Goal: Information Seeking & Learning: Learn about a topic

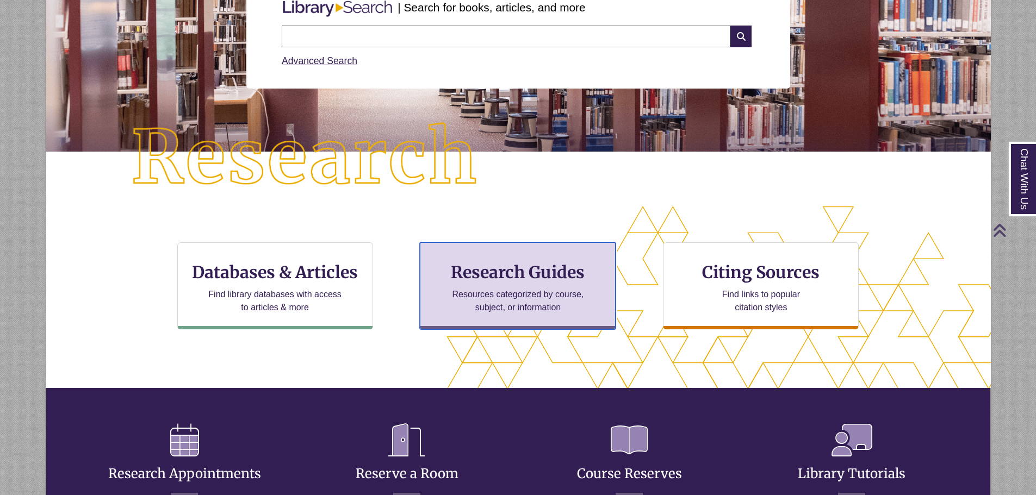
click at [554, 291] on p "Resources categorized by course, subject, or information" at bounding box center [518, 301] width 142 height 26
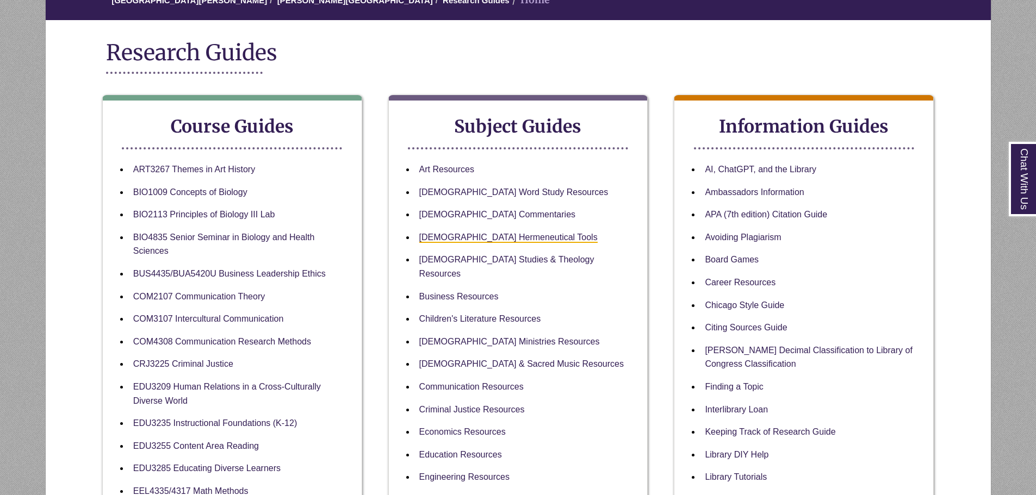
scroll to position [163, 0]
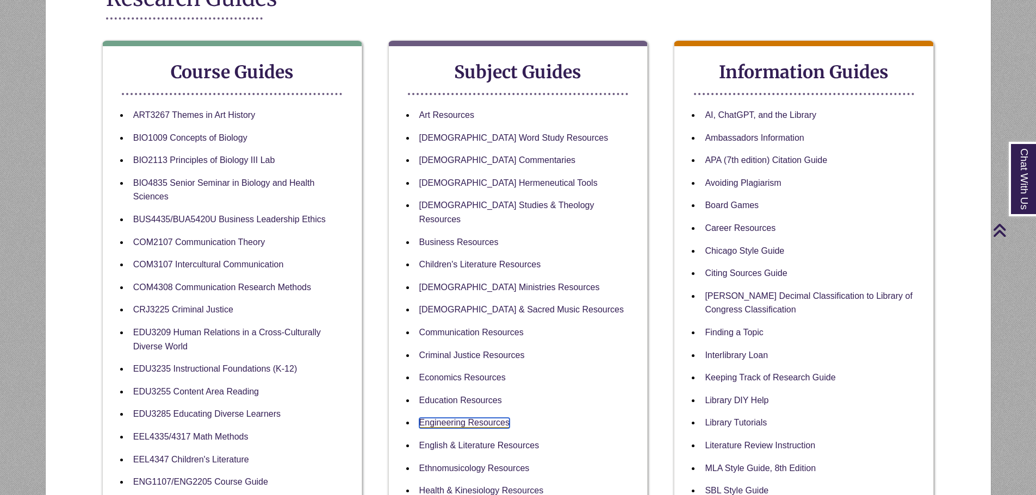
click at [489, 418] on link "Engineering Resources" at bounding box center [464, 423] width 90 height 10
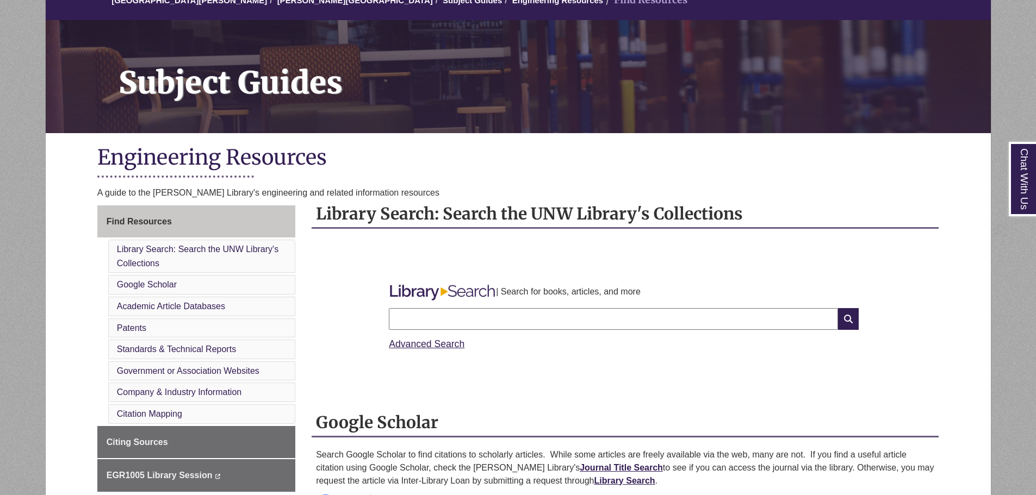
scroll to position [217, 0]
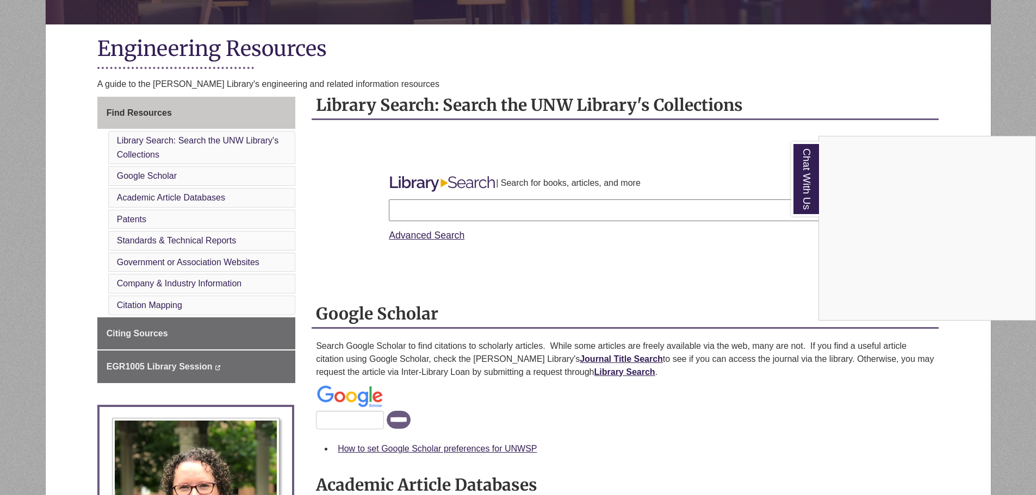
click at [786, 414] on div "Chat With Us" at bounding box center [518, 247] width 1036 height 495
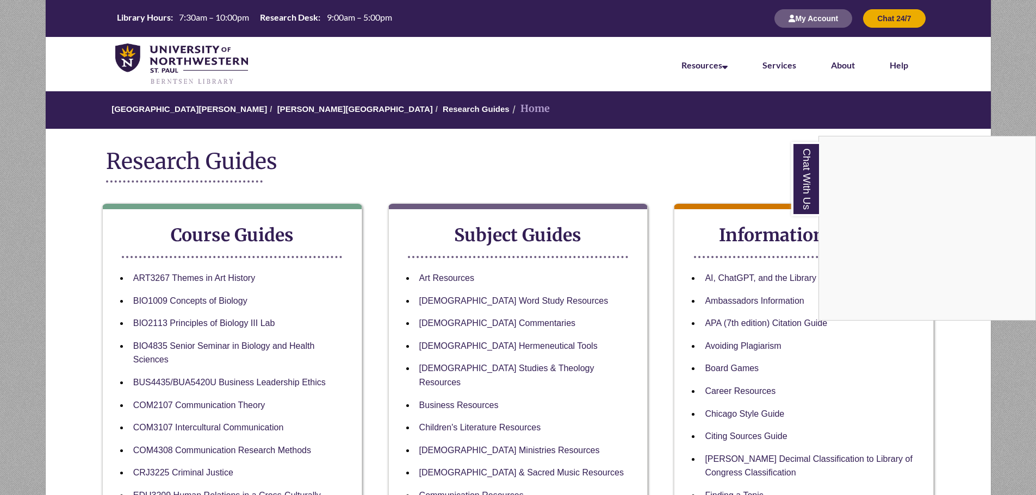
scroll to position [163, 0]
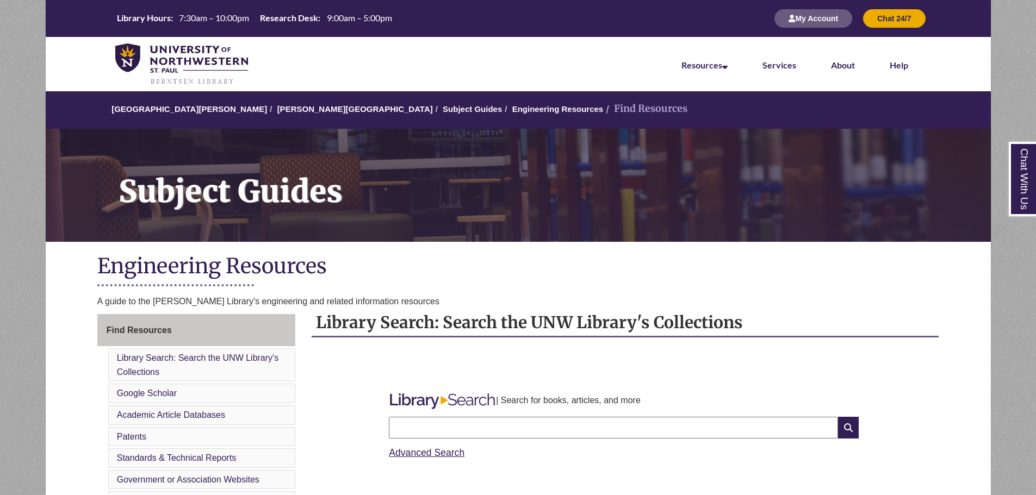
scroll to position [217, 0]
